Goal: Task Accomplishment & Management: Complete application form

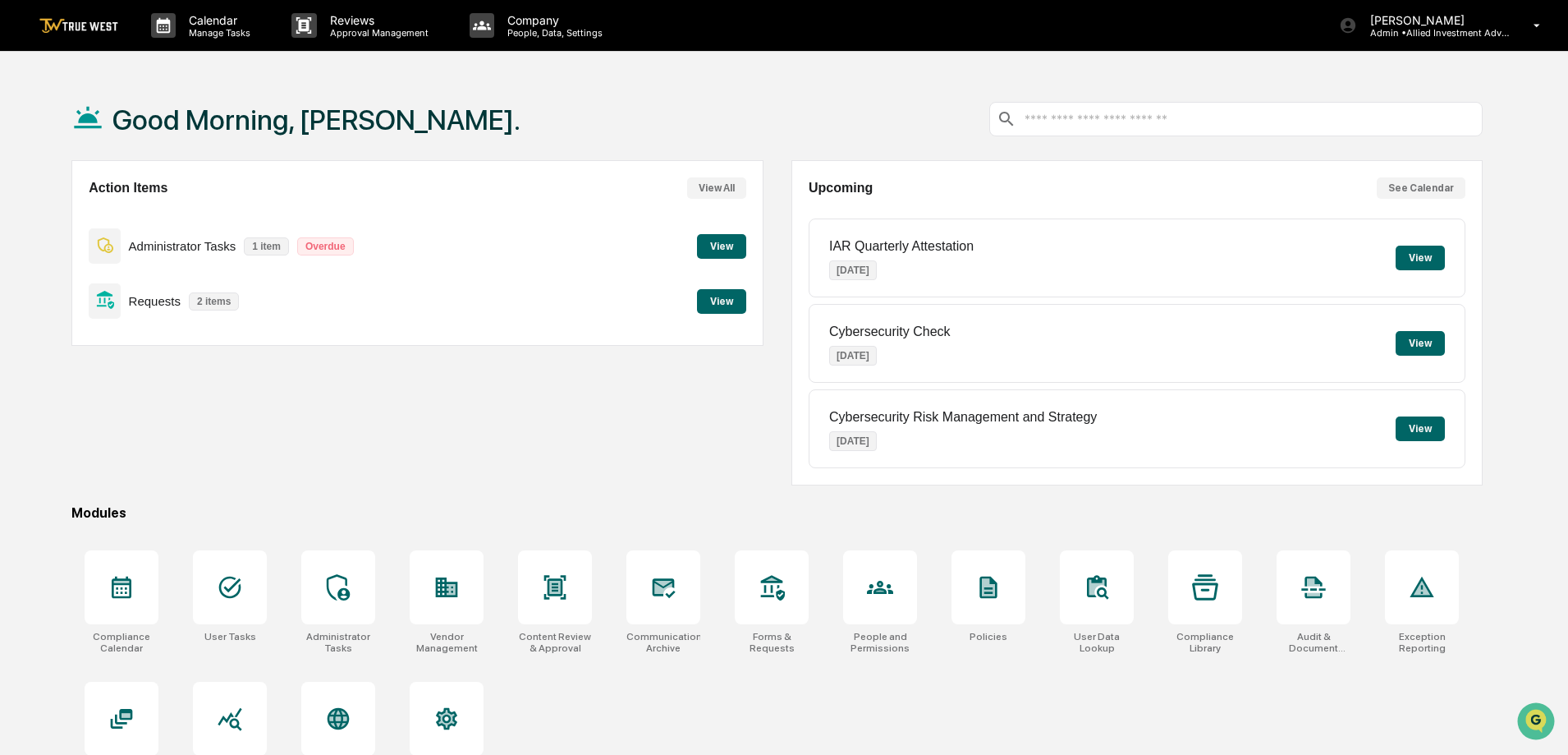
click at [723, 294] on button "View" at bounding box center [721, 300] width 50 height 24
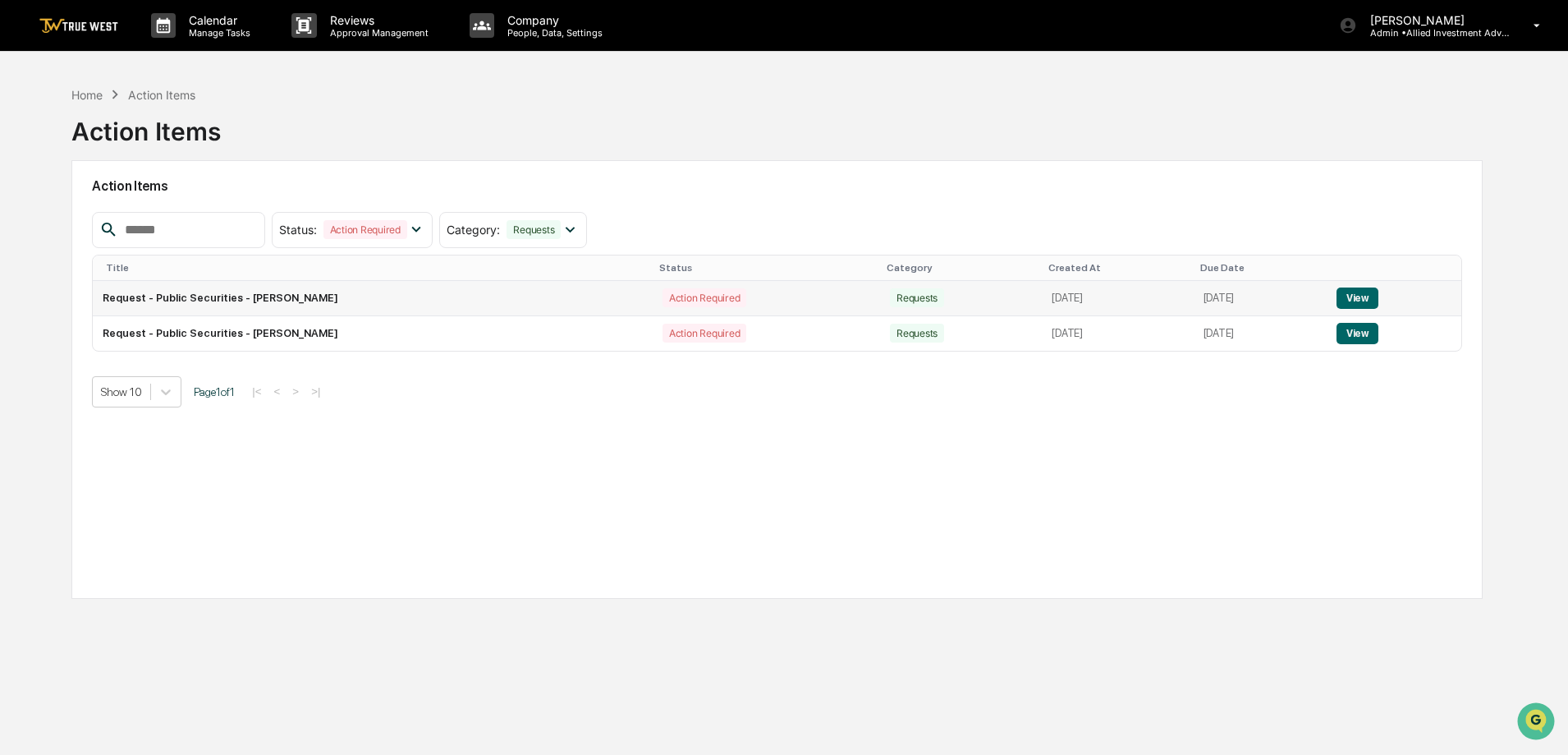
click at [1362, 297] on button "View" at bounding box center [1357, 299] width 41 height 22
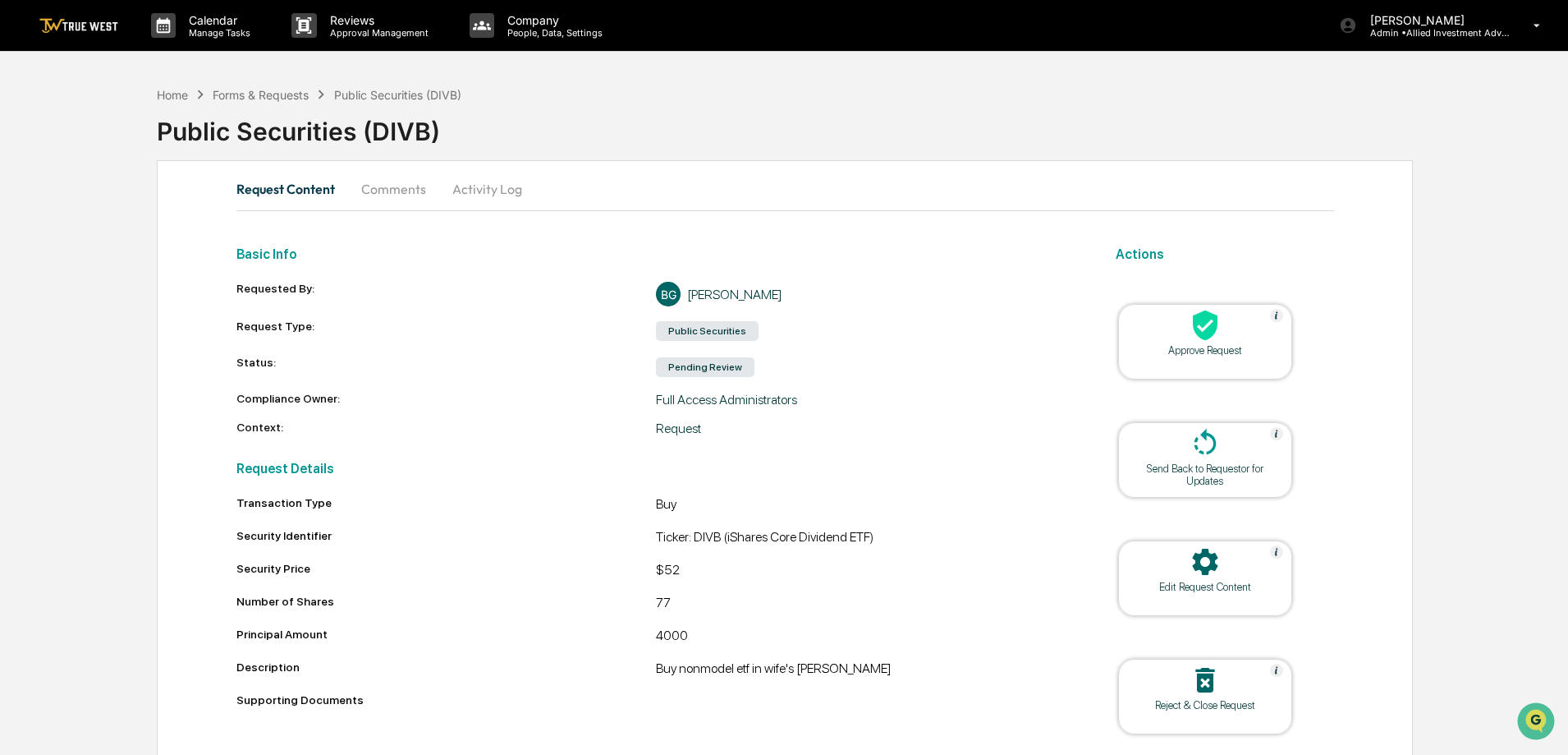
click at [1194, 341] on icon at bounding box center [1205, 325] width 32 height 32
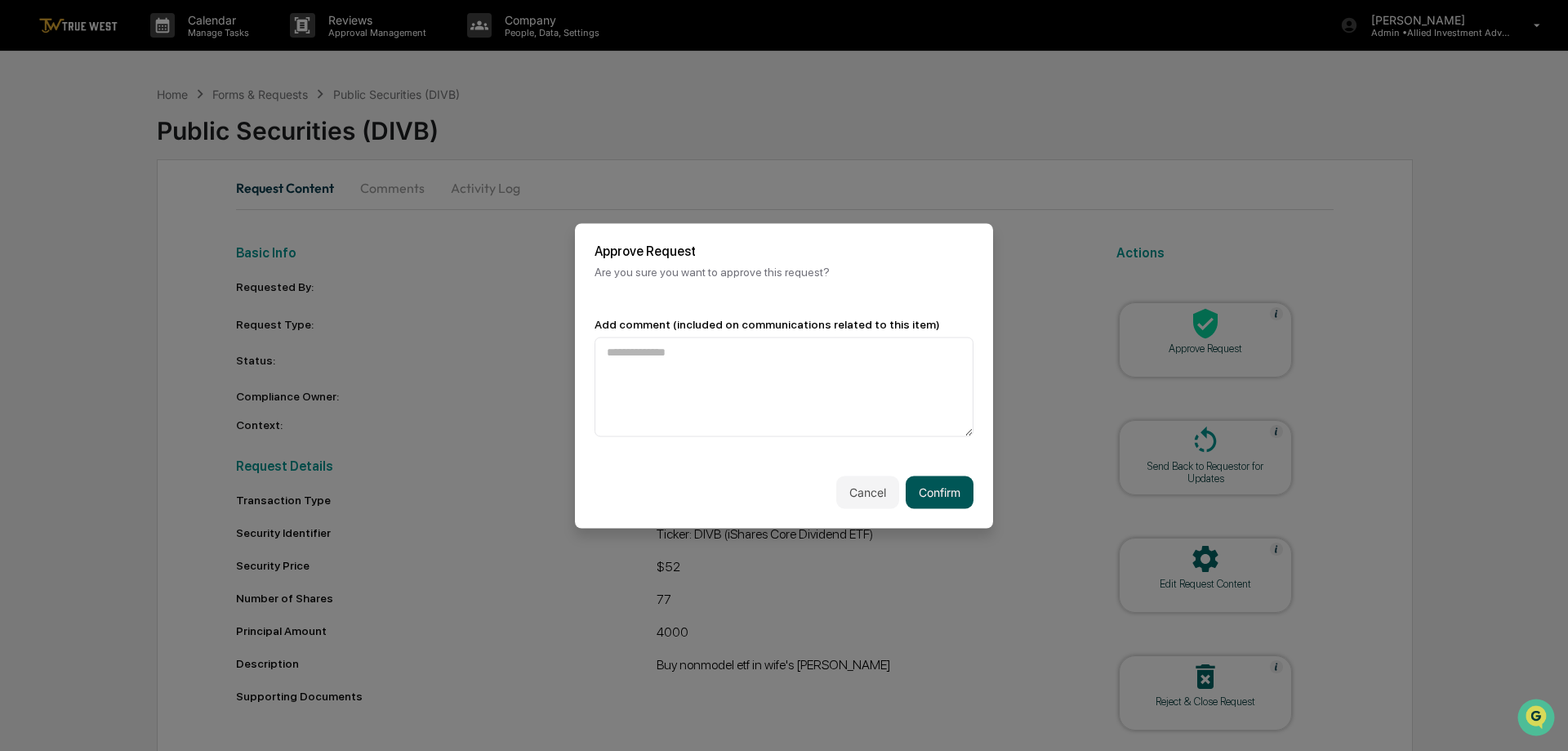
click at [933, 488] on button "Confirm" at bounding box center [940, 492] width 68 height 32
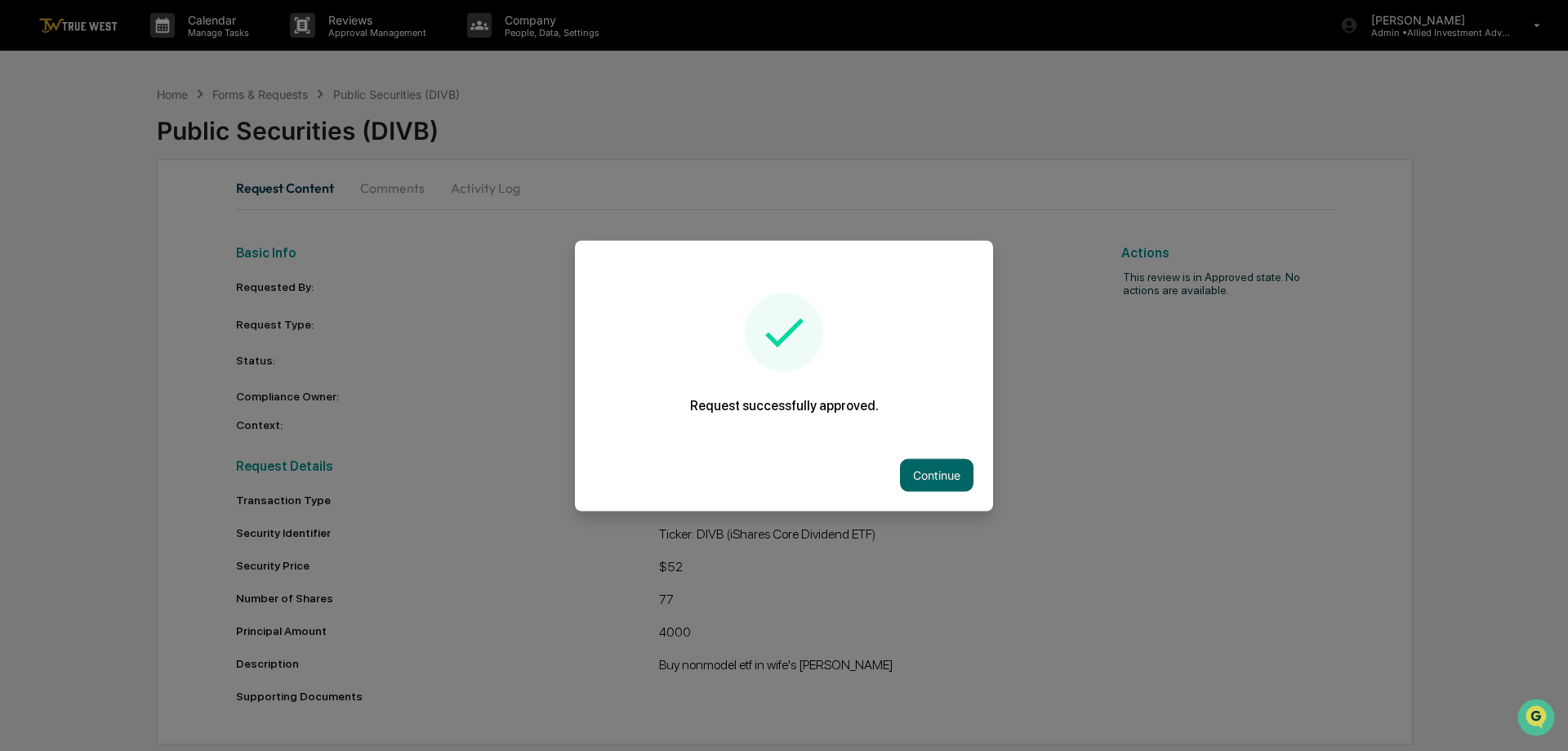
click at [932, 487] on button "Continue" at bounding box center [936, 475] width 74 height 32
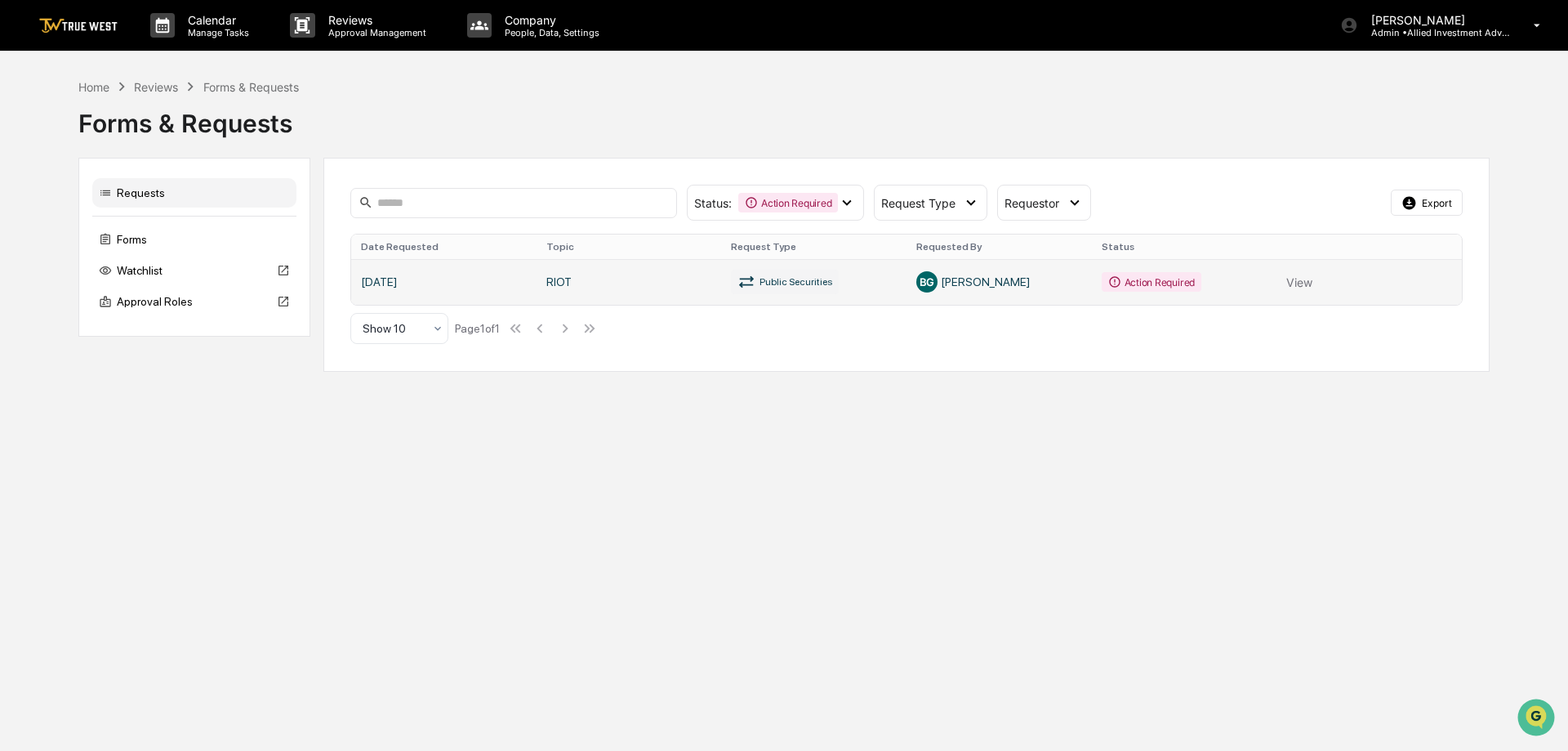
click at [1297, 280] on link at bounding box center [906, 282] width 1111 height 46
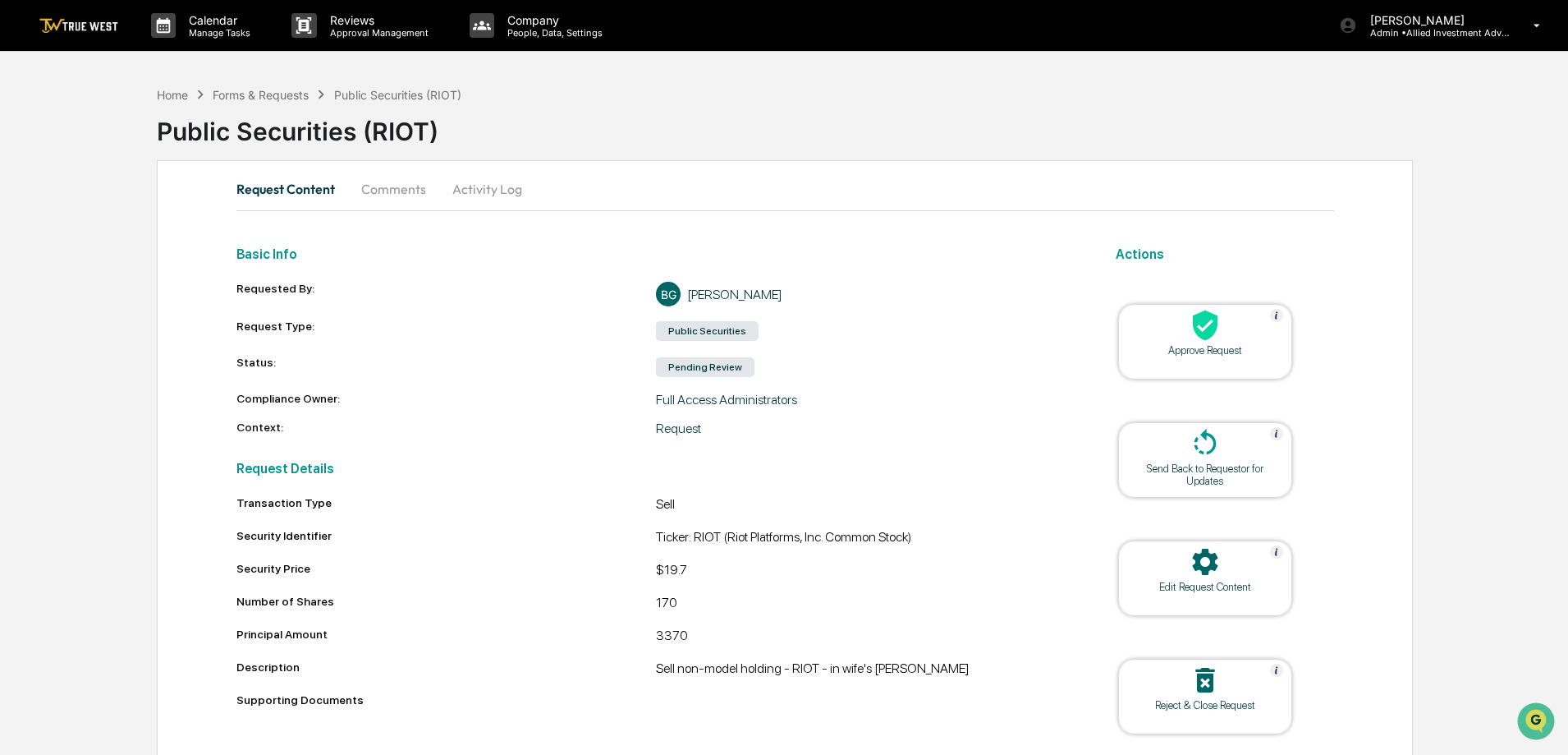
click at [1196, 332] on icon at bounding box center [1205, 326] width 24 height 31
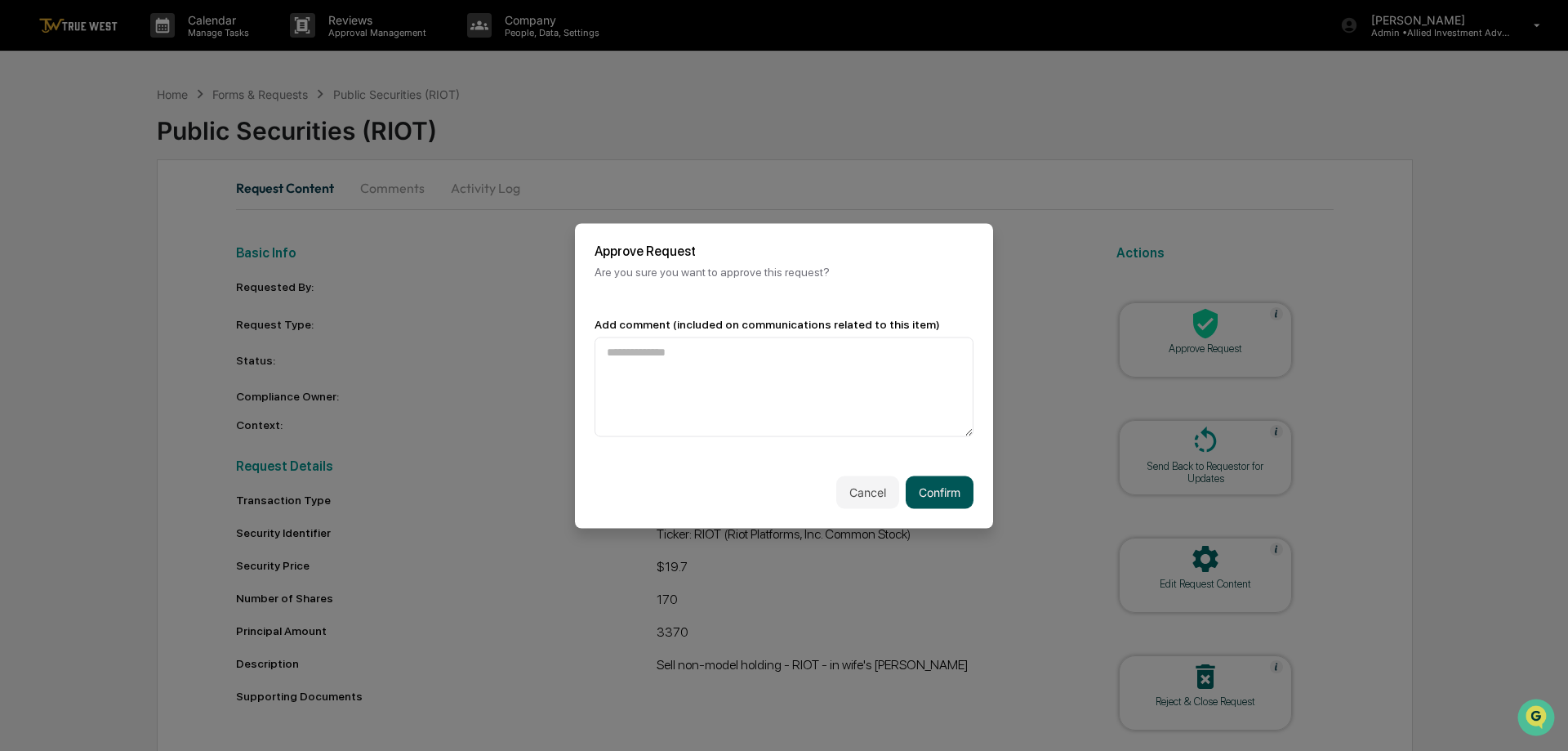
click at [951, 487] on button "Confirm" at bounding box center [940, 492] width 68 height 32
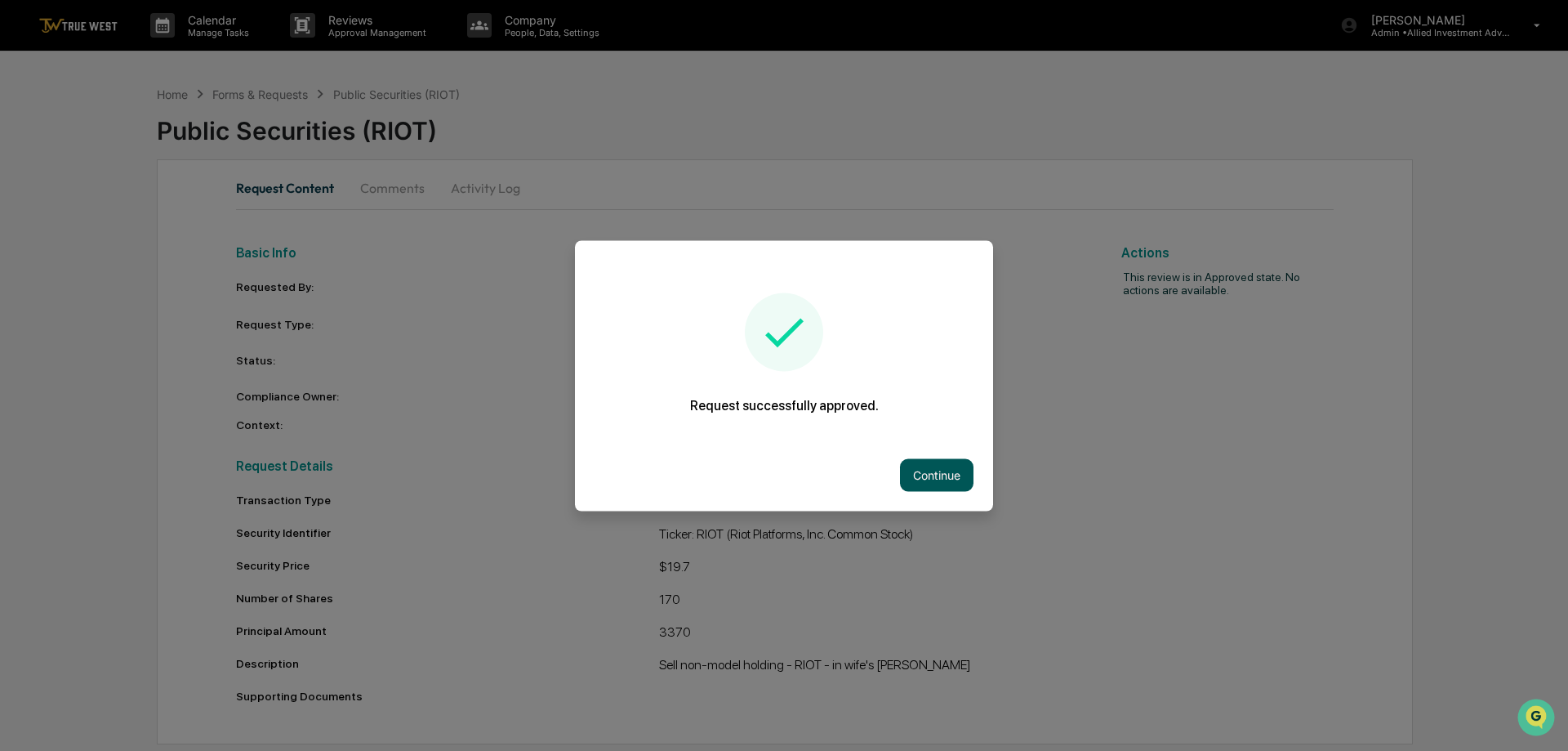
click at [943, 475] on button "Continue" at bounding box center [936, 475] width 74 height 32
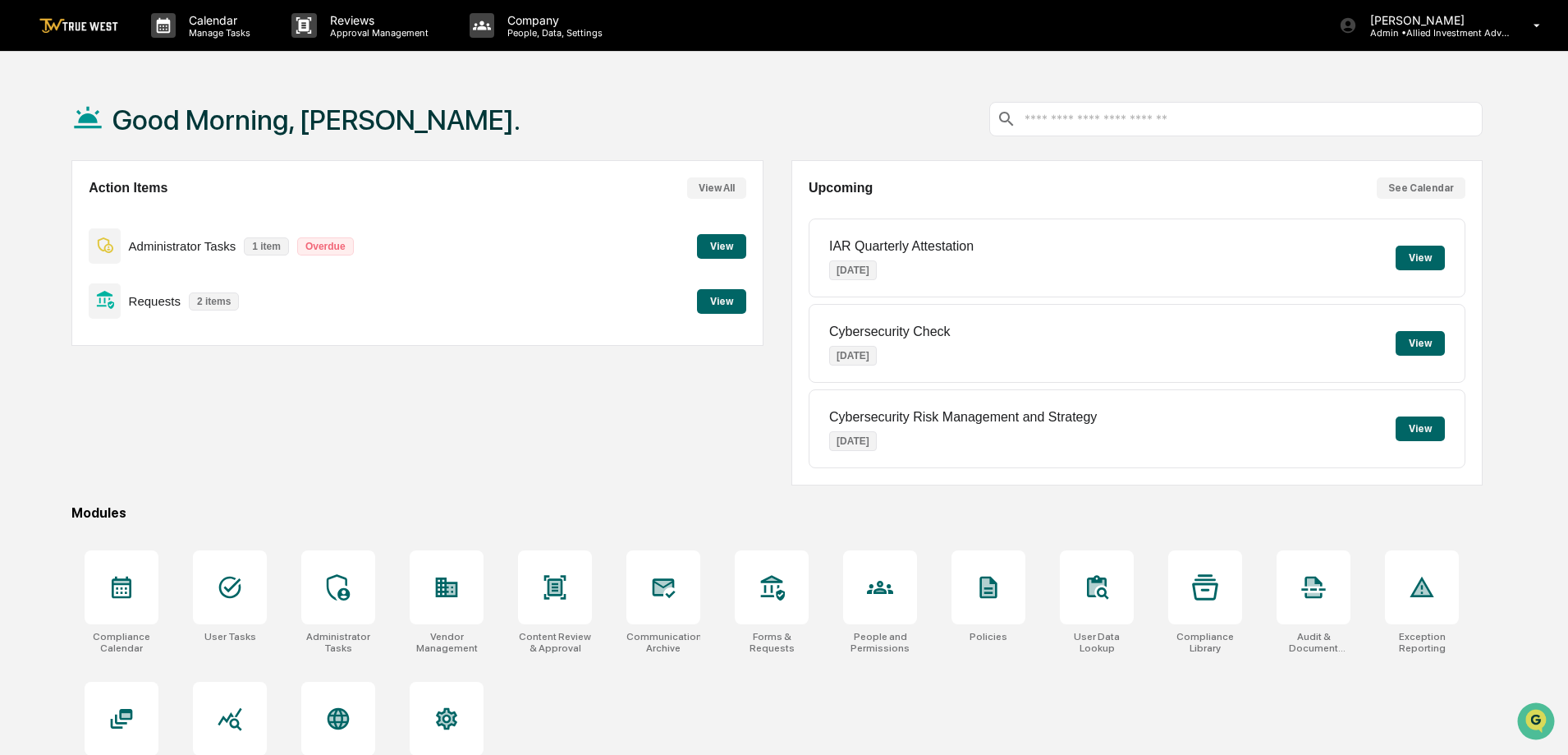
click at [708, 298] on button "View" at bounding box center [721, 300] width 50 height 24
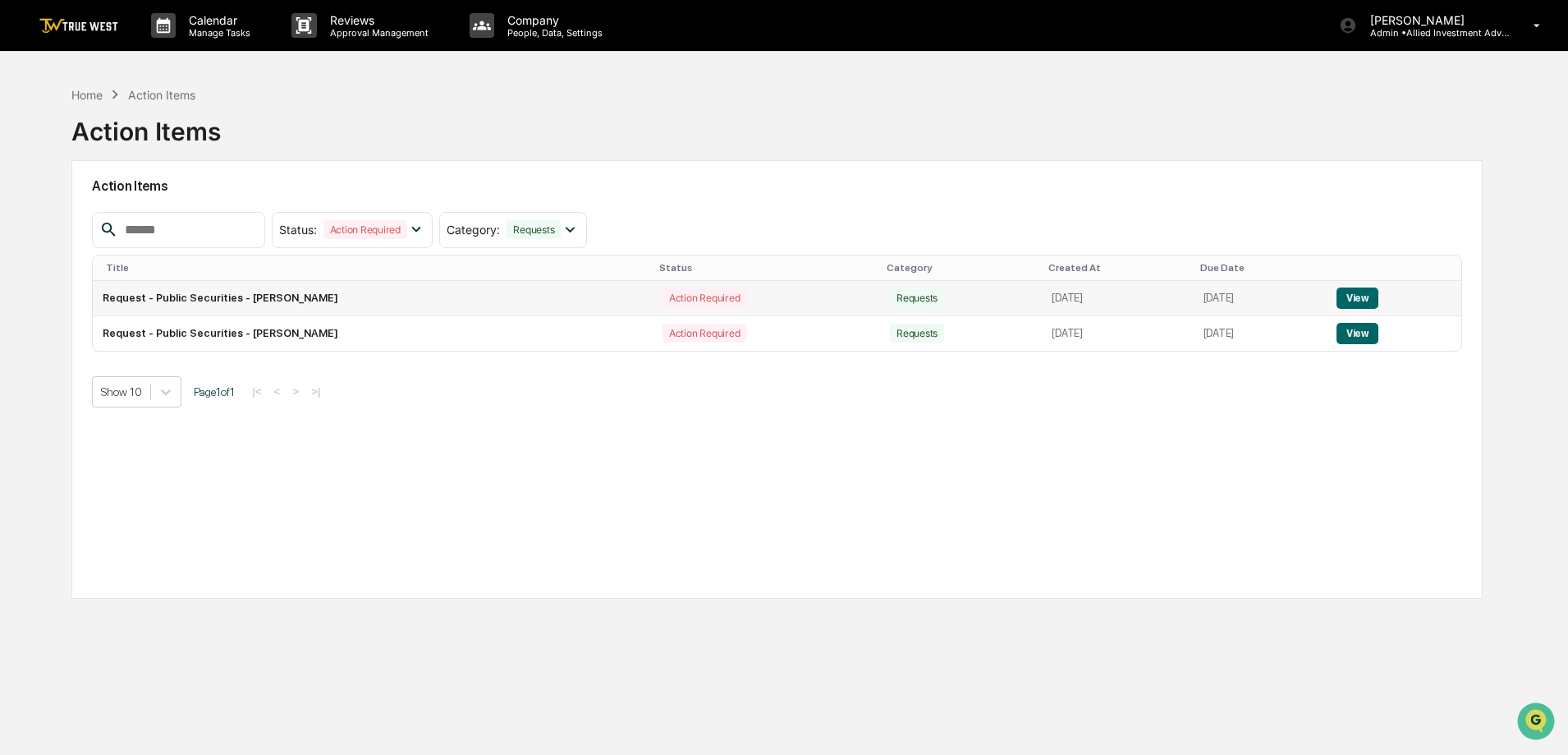
click at [1365, 291] on button "View" at bounding box center [1357, 299] width 41 height 22
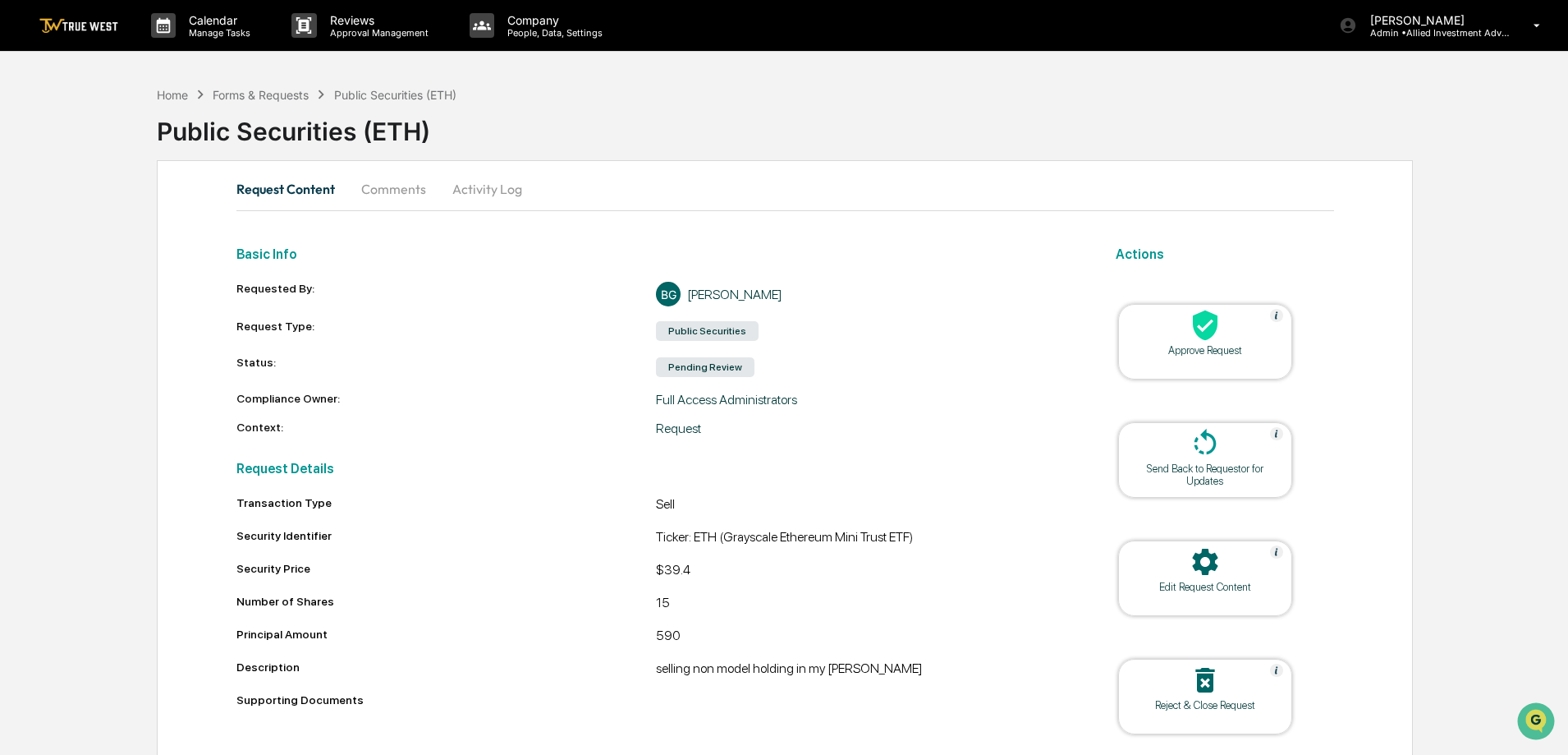
click at [1207, 338] on icon at bounding box center [1205, 326] width 24 height 31
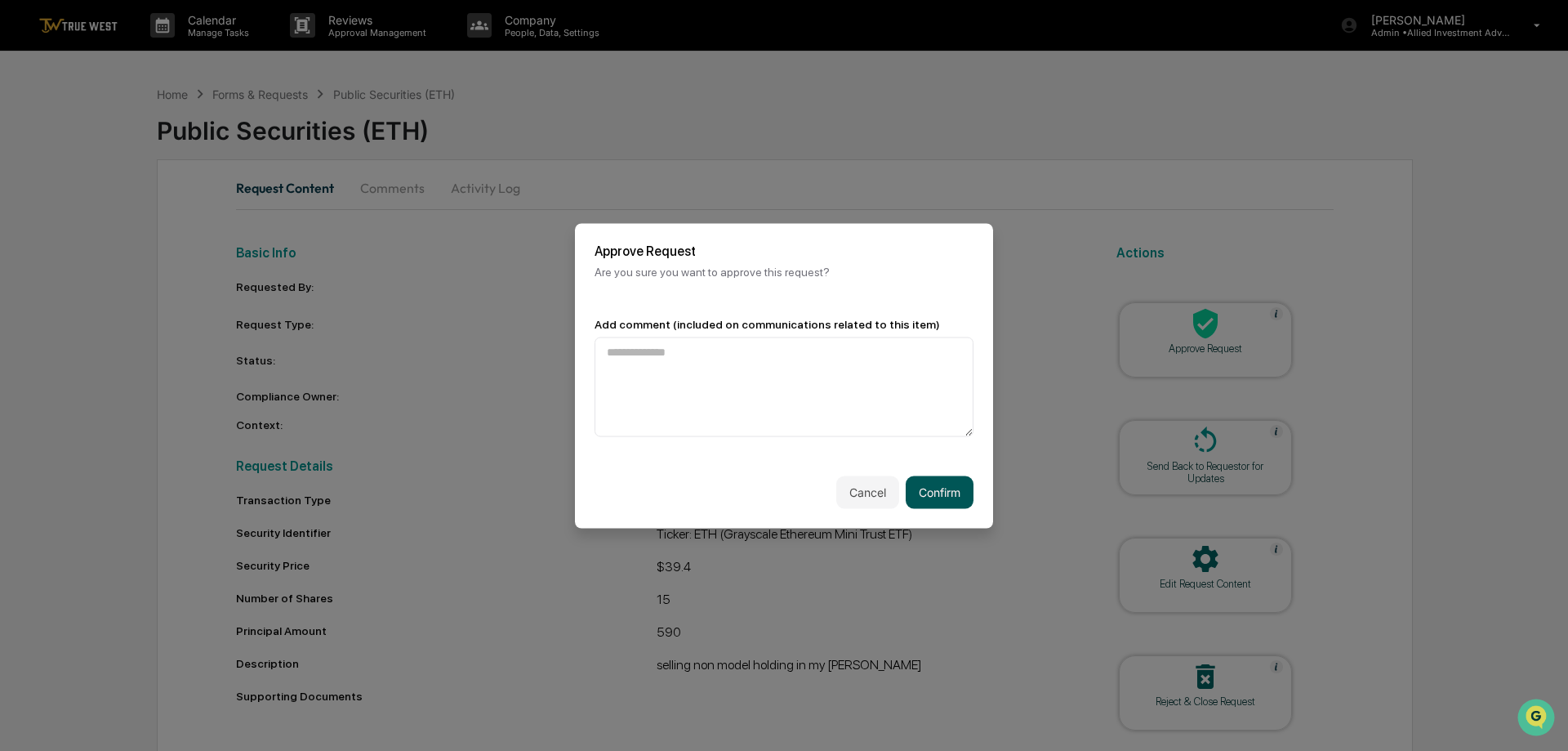
click at [960, 482] on button "Confirm" at bounding box center [940, 492] width 68 height 32
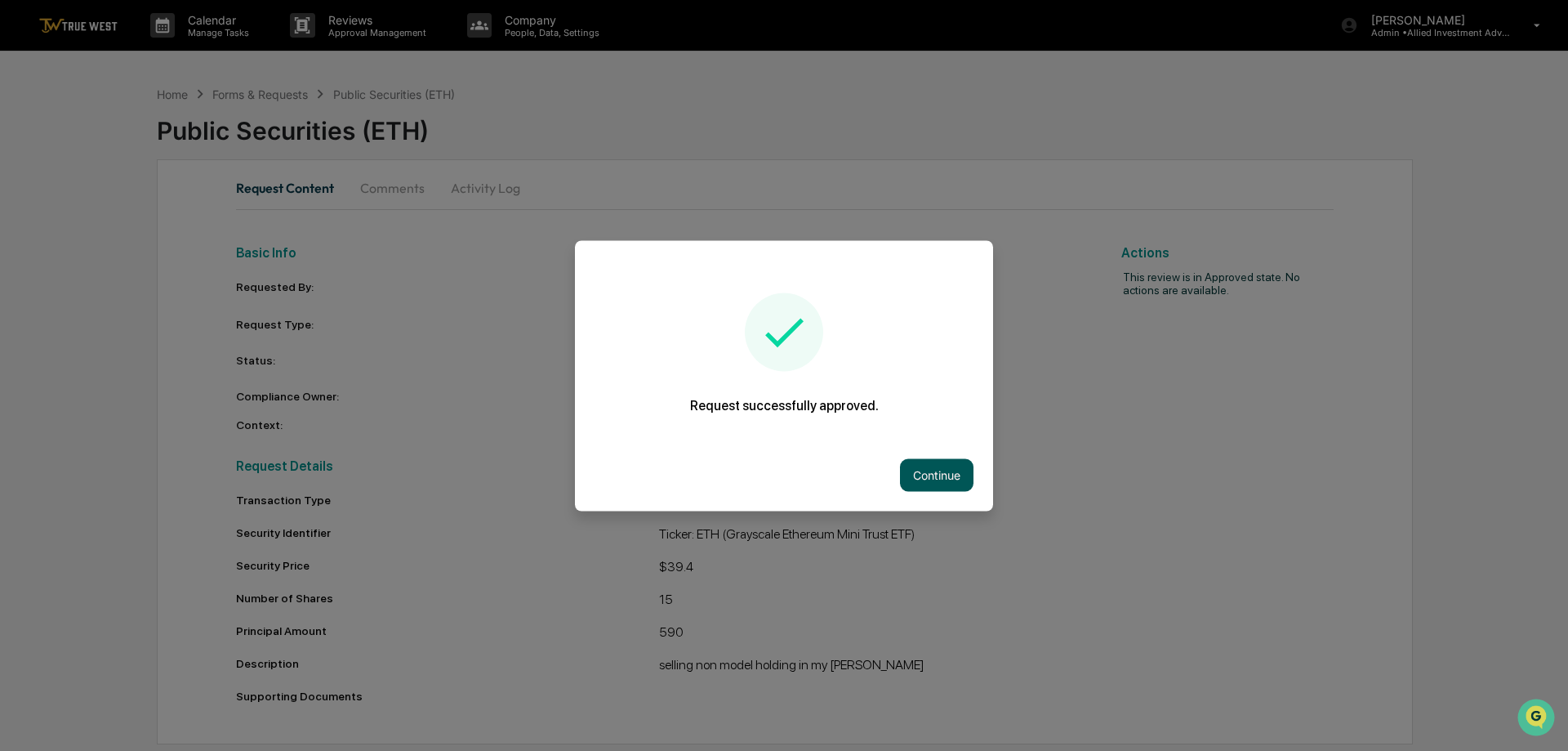
click at [962, 481] on button "Continue" at bounding box center [936, 475] width 74 height 32
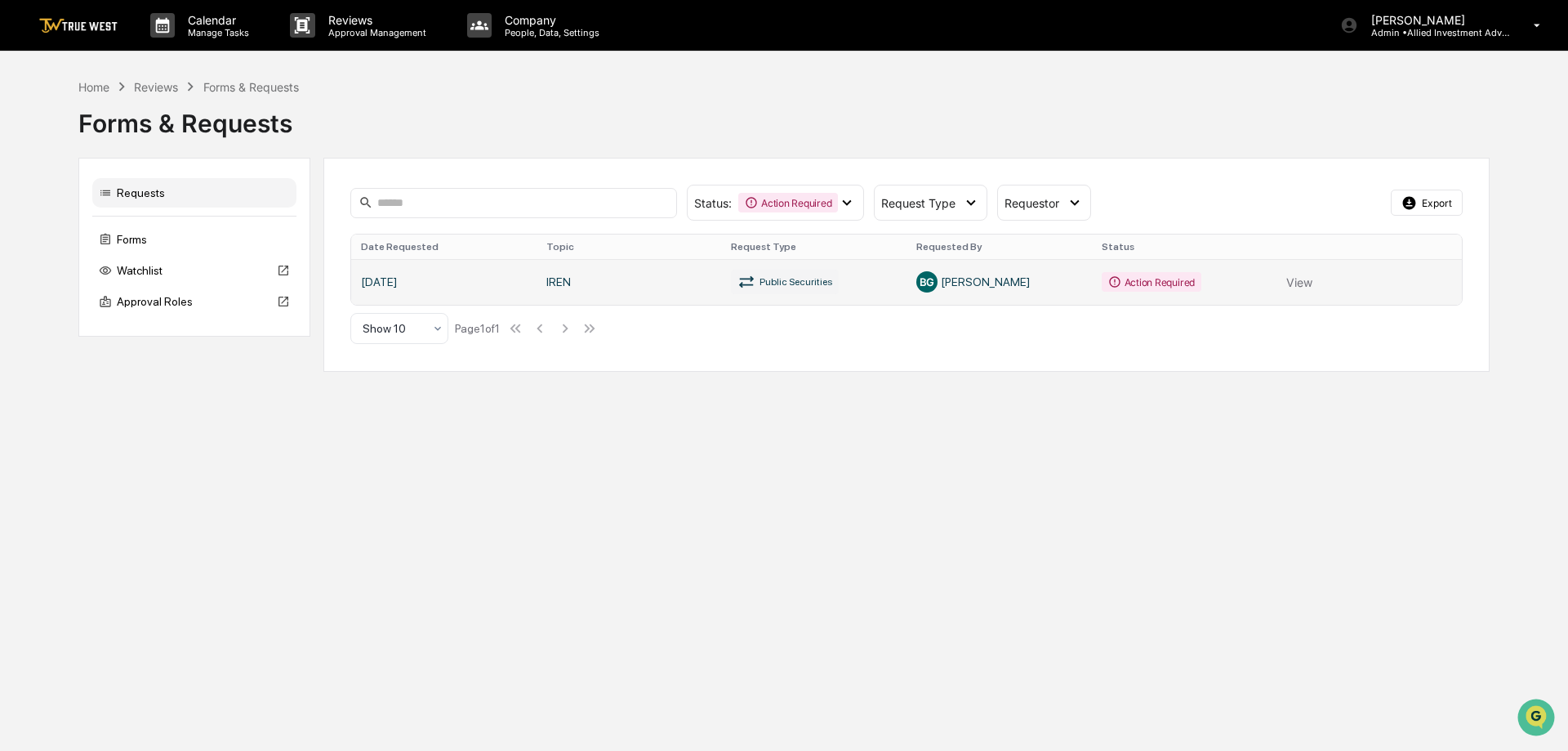
click at [1306, 284] on link at bounding box center [906, 282] width 1111 height 46
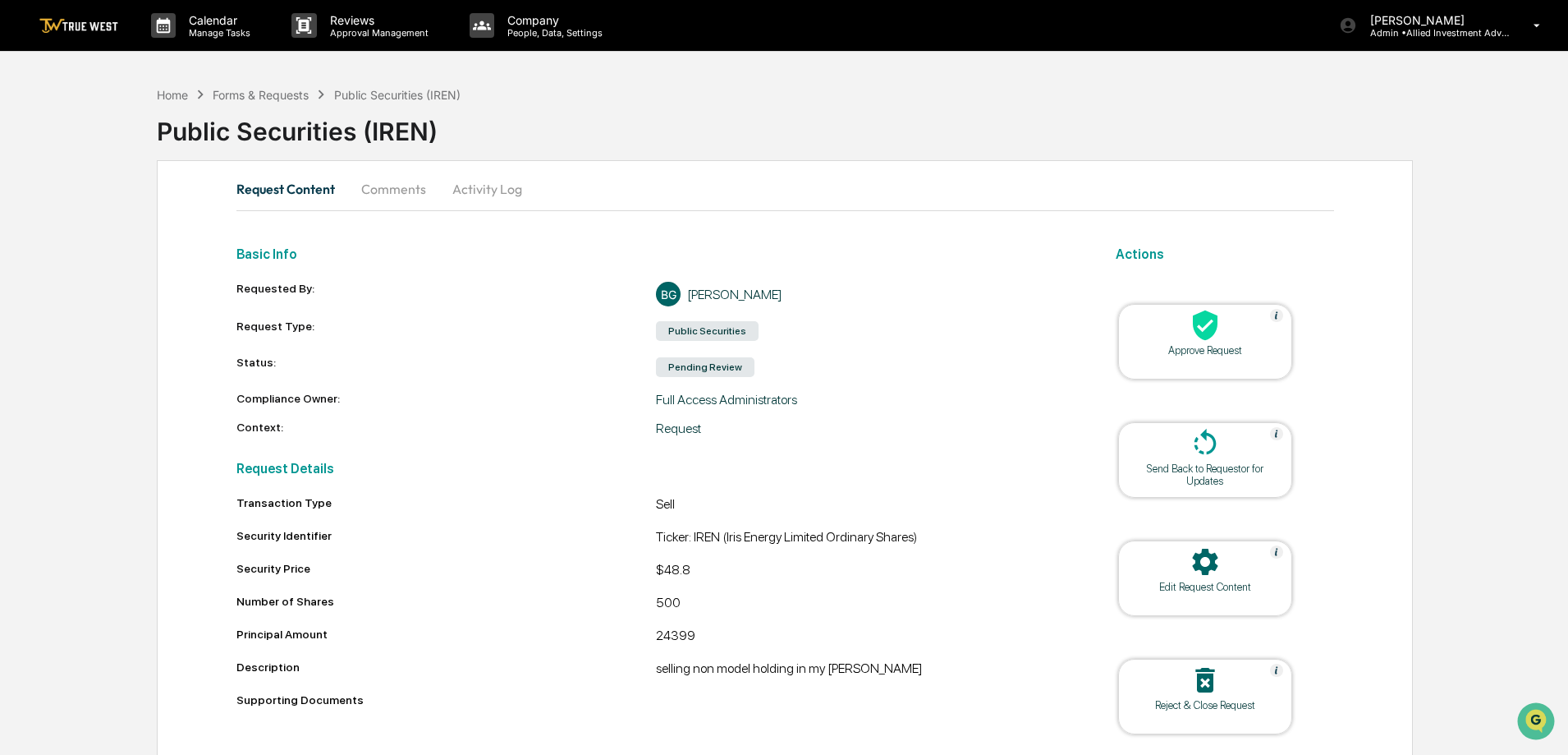
click at [1217, 326] on icon at bounding box center [1205, 325] width 32 height 32
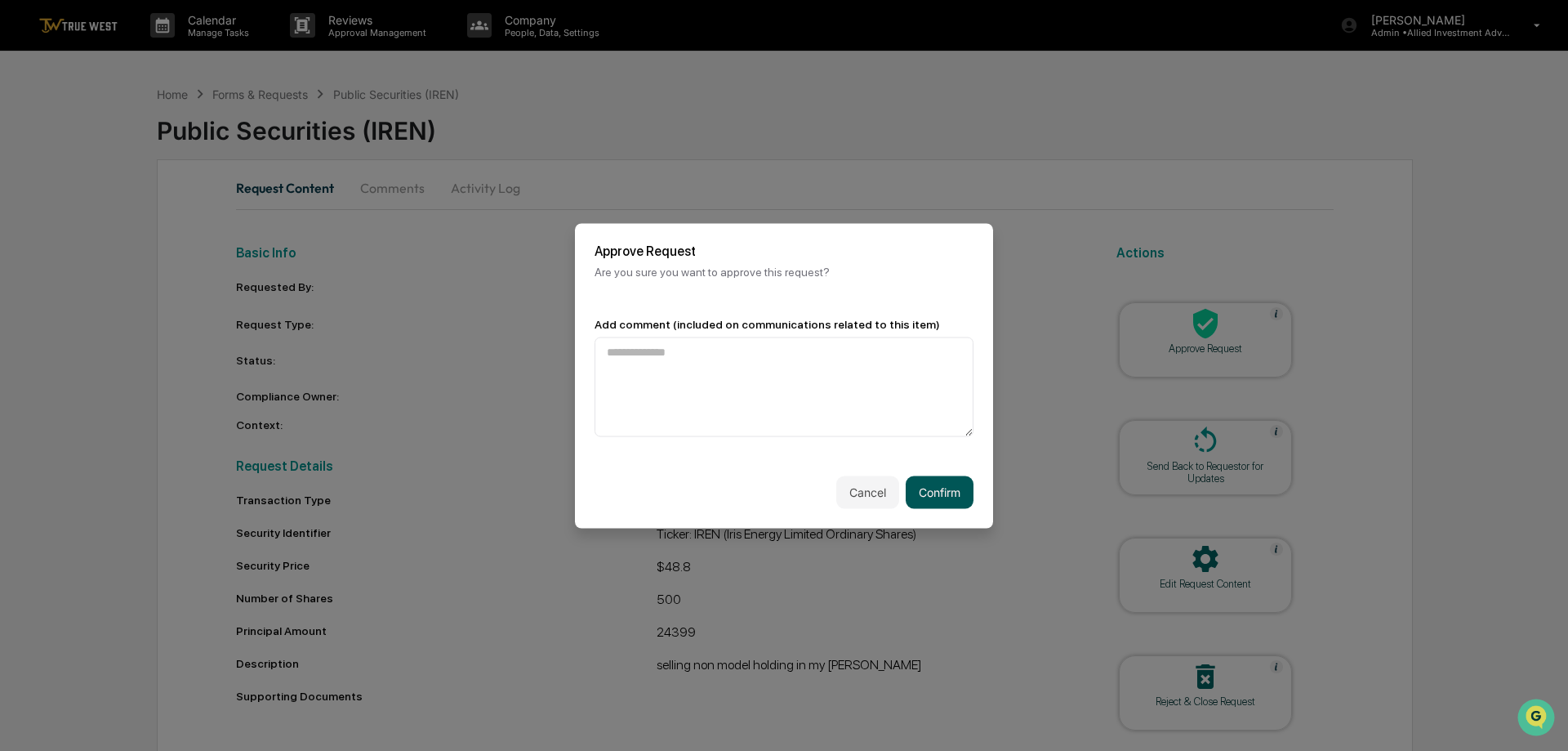
click at [919, 495] on button "Confirm" at bounding box center [940, 492] width 68 height 32
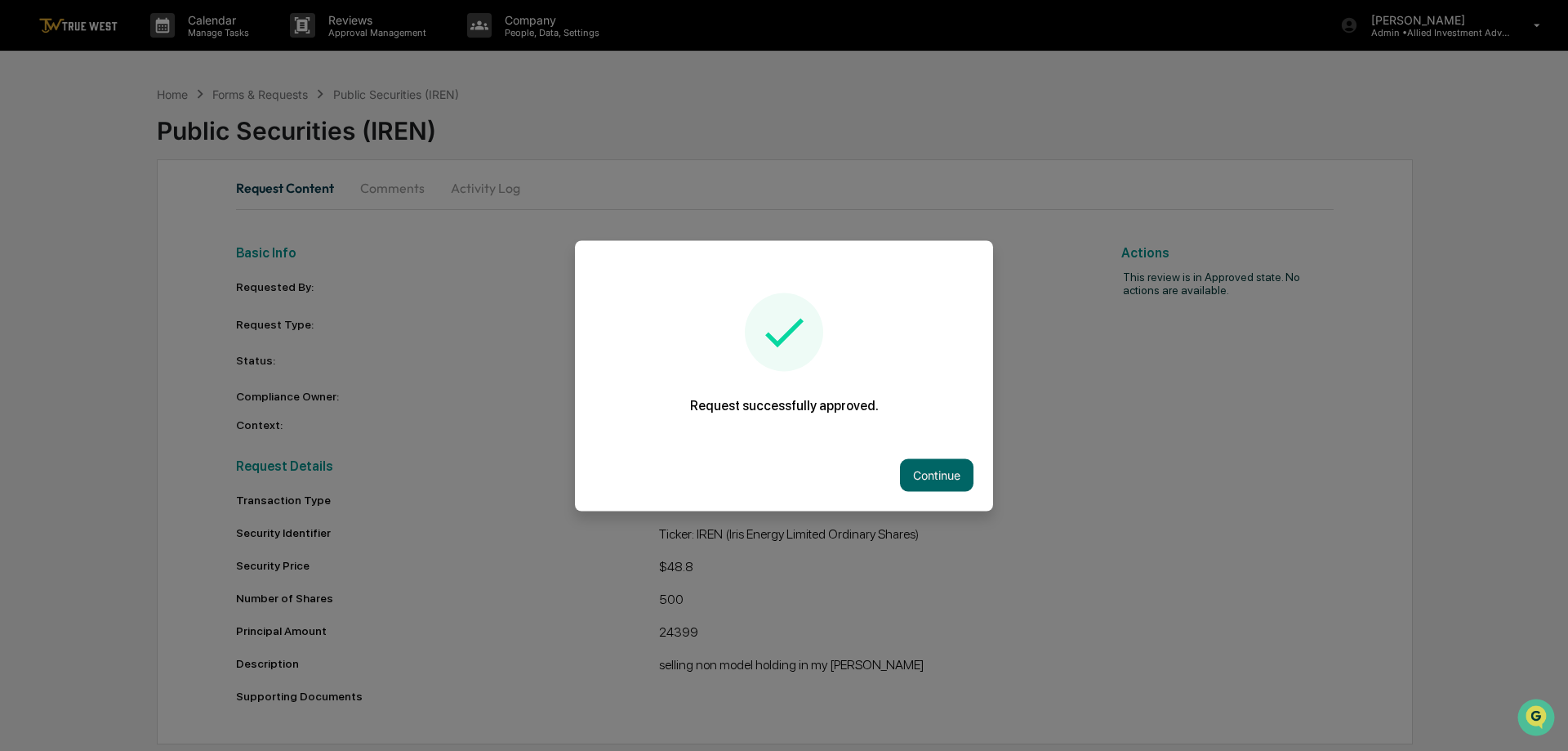
click at [923, 468] on button "Continue" at bounding box center [936, 475] width 74 height 32
